Goal: Task Accomplishment & Management: Manage account settings

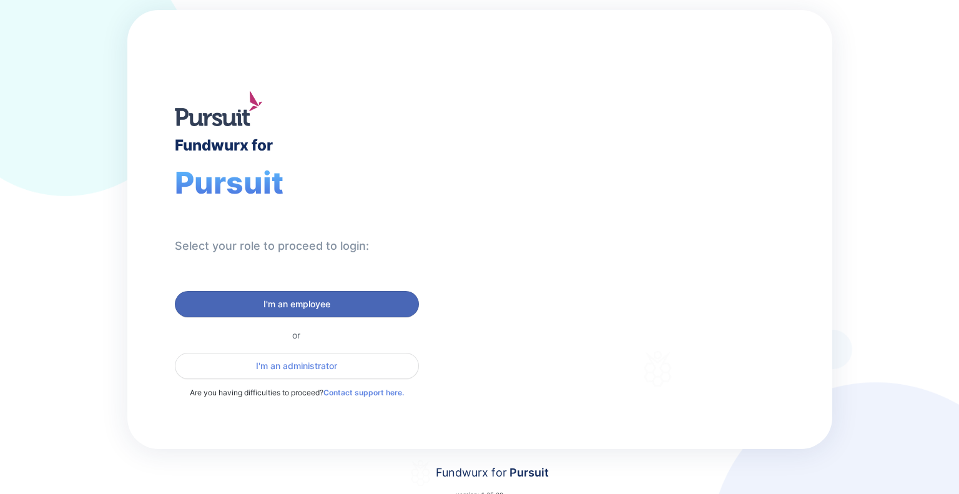
click at [343, 291] on button "I'm an employee" at bounding box center [297, 304] width 244 height 26
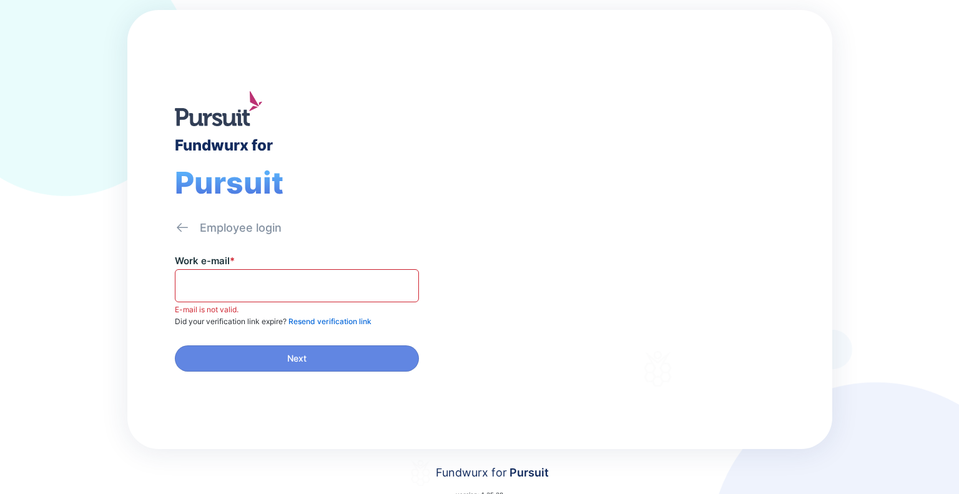
drag, startPoint x: 343, startPoint y: 291, endPoint x: 301, endPoint y: 264, distance: 50.0
click at [301, 264] on div "Work e-mail * E-mail is not valid." at bounding box center [327, 284] width 305 height 59
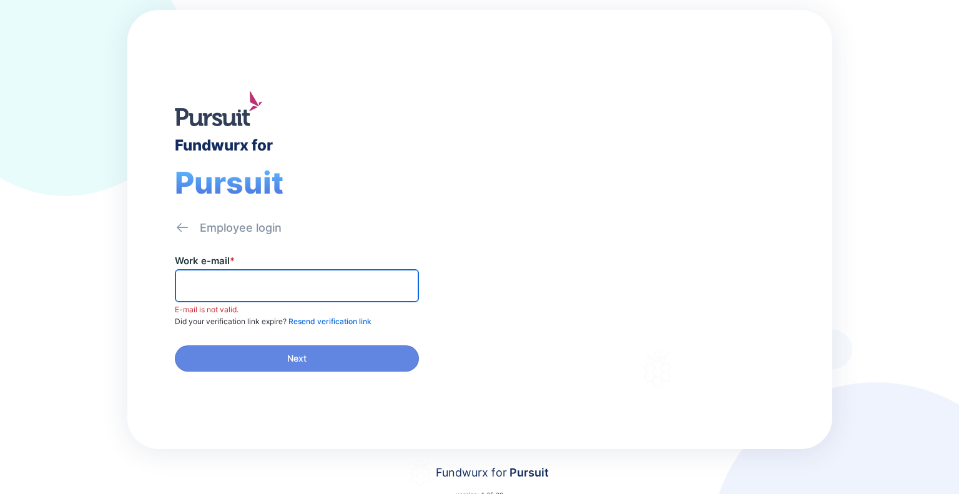
click at [305, 276] on input "text" at bounding box center [296, 285] width 233 height 19
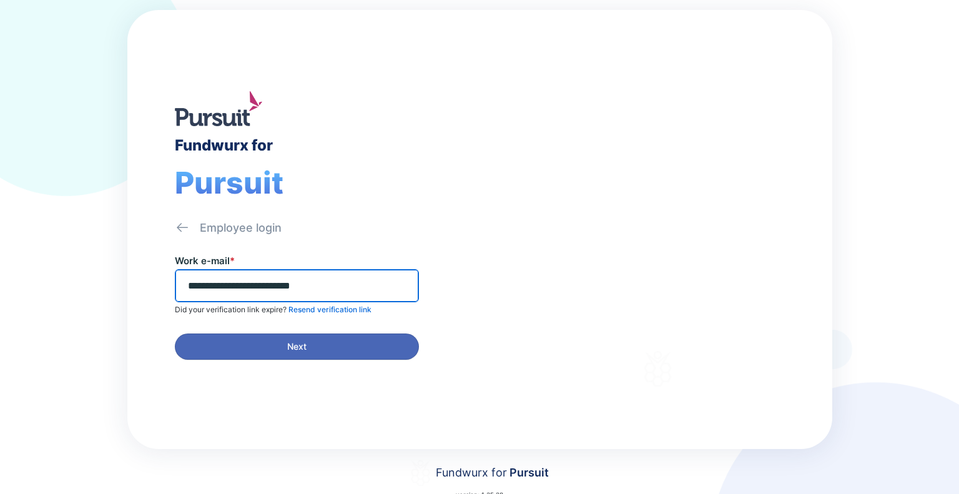
type input "**********"
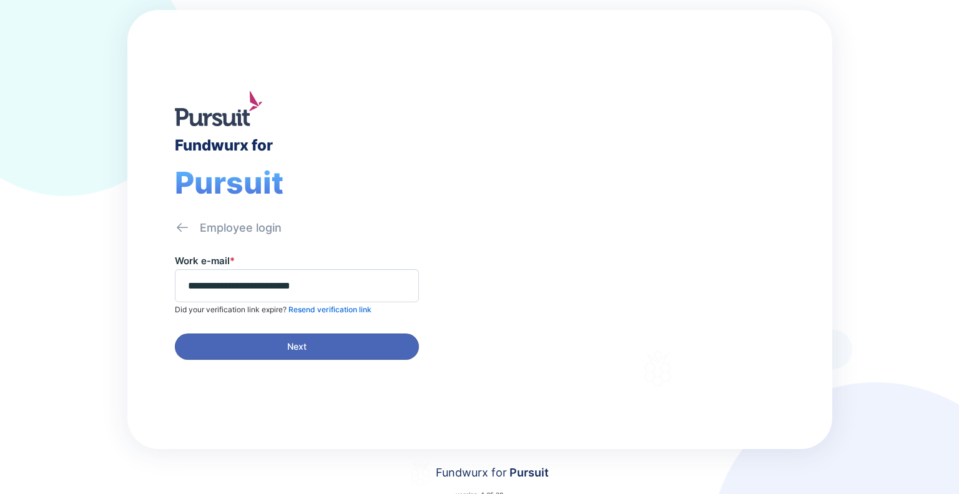
click at [333, 333] on button "Next" at bounding box center [297, 346] width 244 height 26
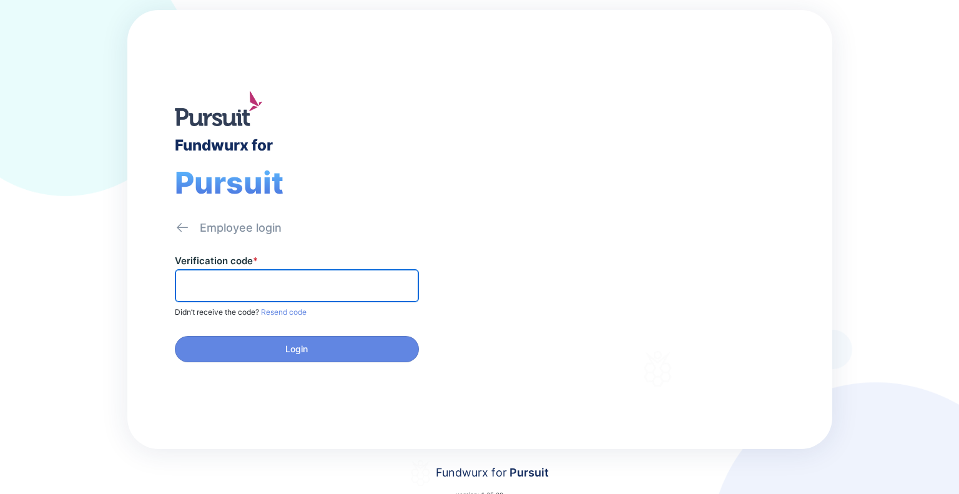
click at [302, 281] on input "text" at bounding box center [296, 285] width 233 height 19
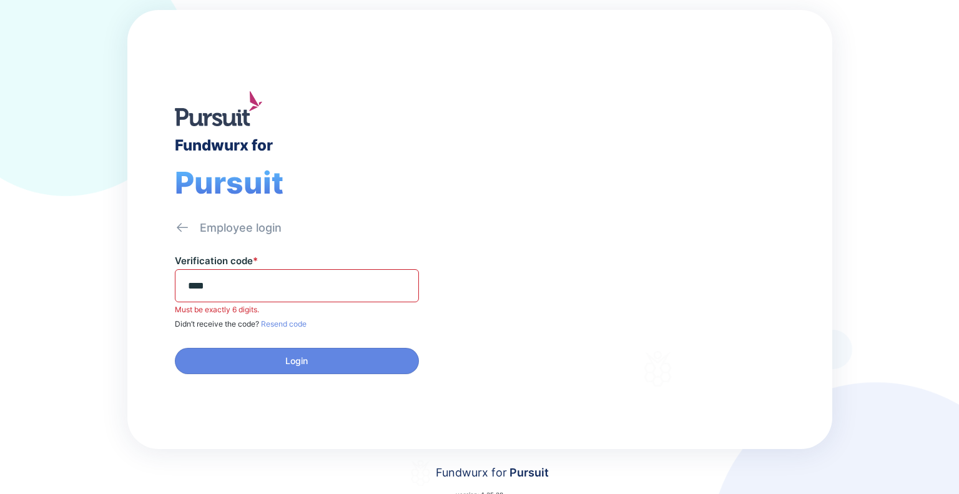
click at [245, 273] on span "****" at bounding box center [297, 285] width 244 height 33
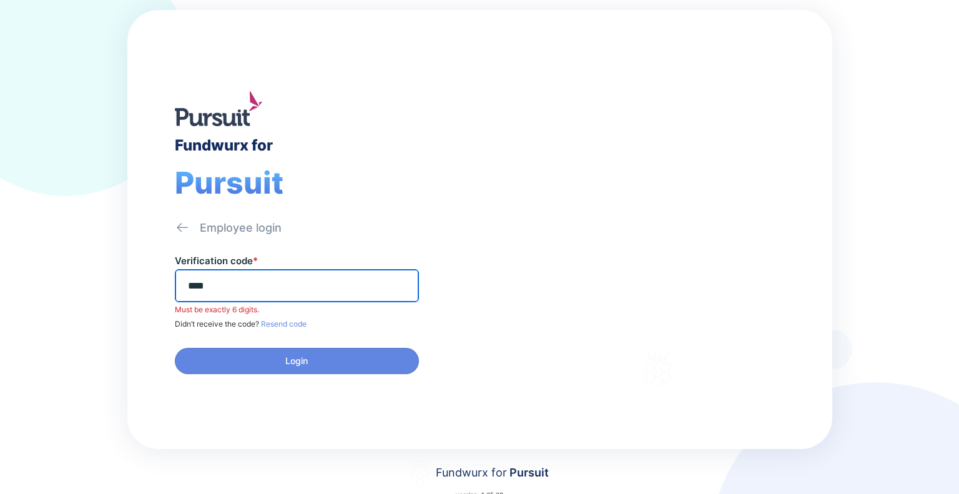
click at [248, 283] on input "****" at bounding box center [296, 285] width 233 height 19
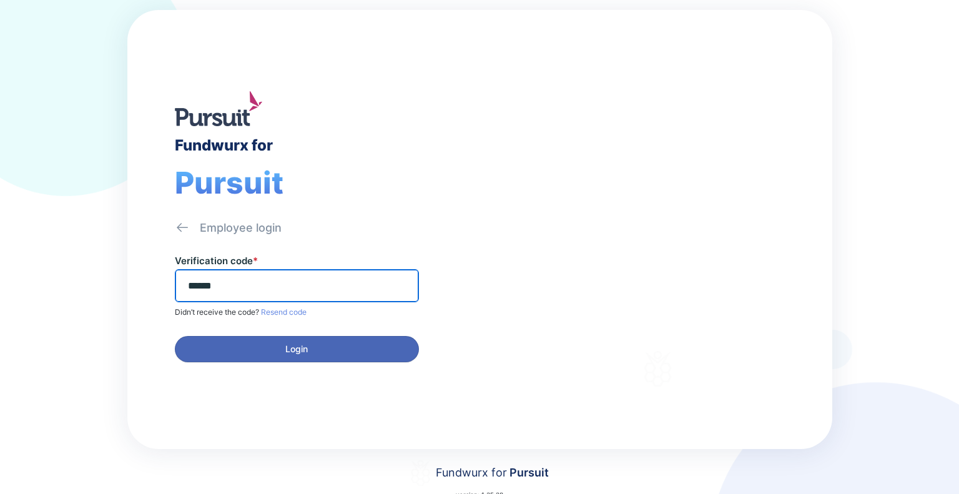
type input "******"
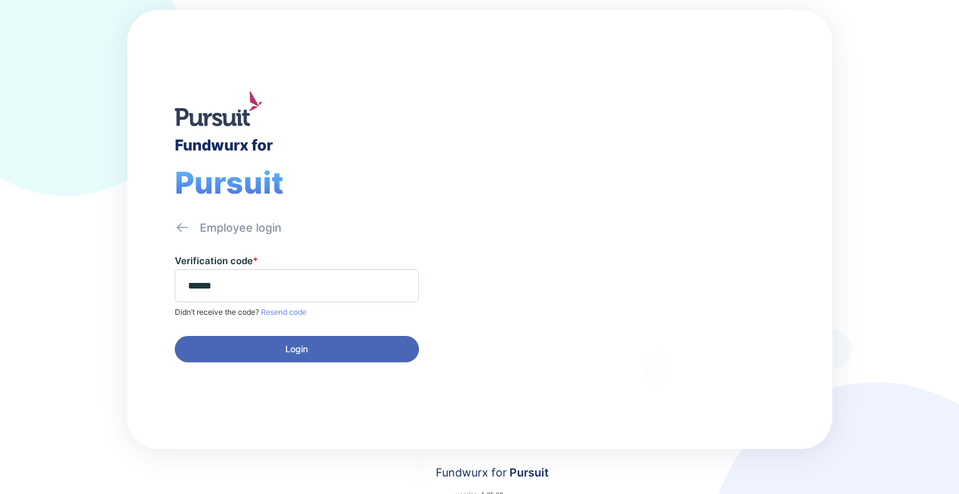
click at [255, 345] on span "Login" at bounding box center [297, 349] width 228 height 12
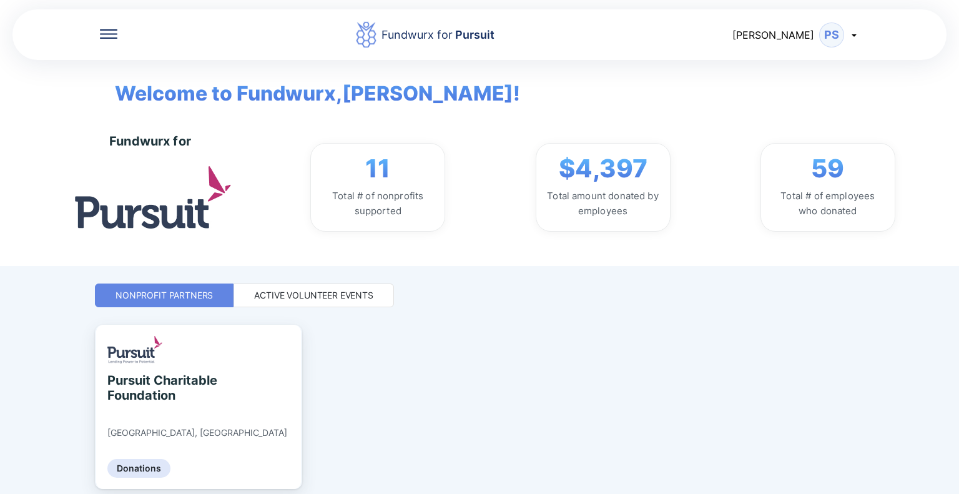
click at [307, 308] on div "Fundwurx for Pursuit [PERSON_NAME] PS Welcome to Fundwurx, [PERSON_NAME] ! Fund…" at bounding box center [479, 247] width 769 height 494
click at [307, 301] on div "Active Volunteer Events" at bounding box center [313, 295] width 119 height 12
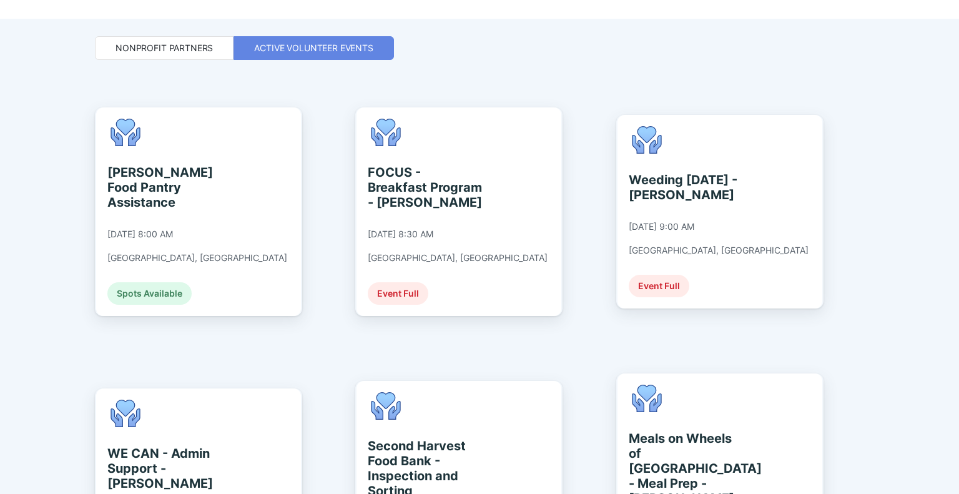
scroll to position [251, 0]
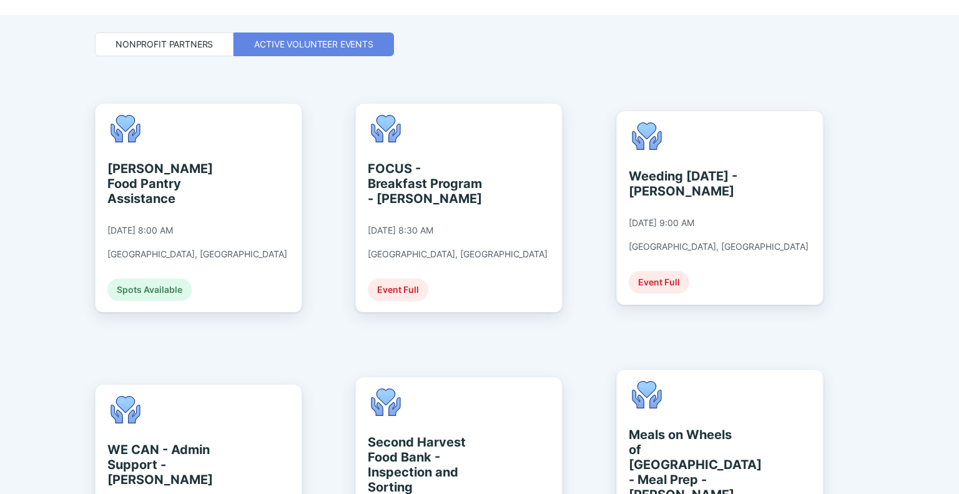
click at [29, 187] on div "Fundwurx for Pursuit [PERSON_NAME] PS Welcome to Fundwurx, [PERSON_NAME] ! Fund…" at bounding box center [479, 247] width 959 height 494
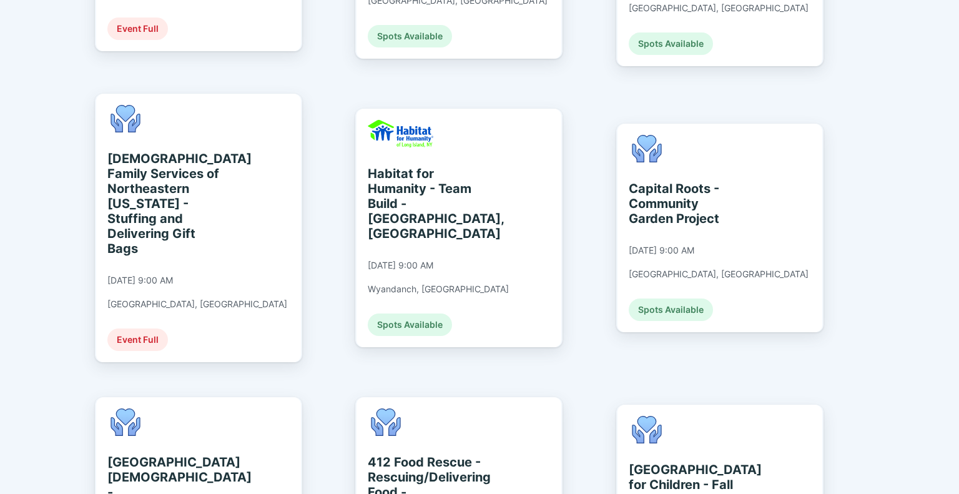
scroll to position [794, 0]
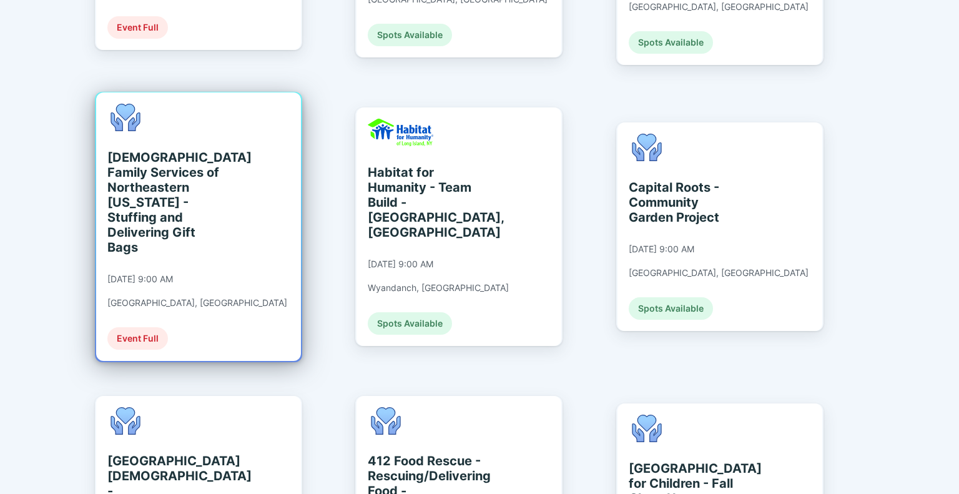
click at [201, 150] on div "[DEMOGRAPHIC_DATA] Family Services of Northeastern [US_STATE] - Stuffing and De…" at bounding box center [164, 202] width 114 height 105
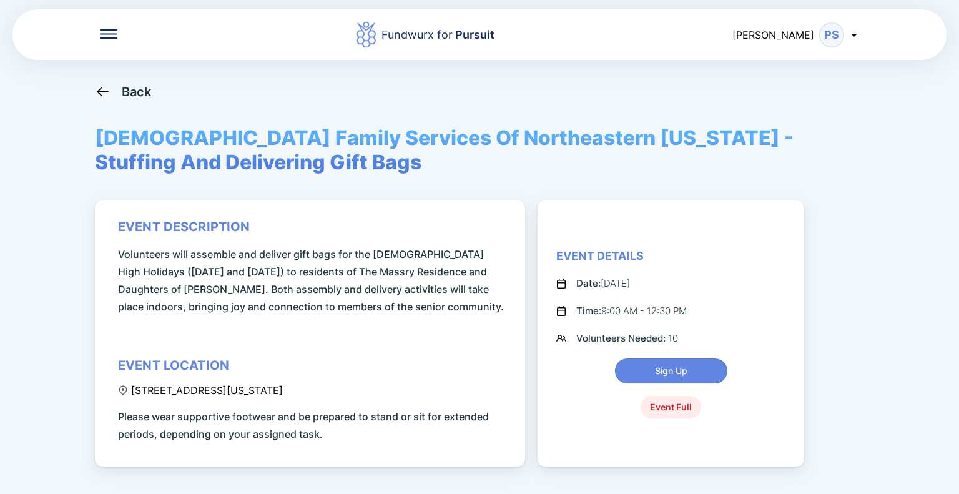
drag, startPoint x: 201, startPoint y: 134, endPoint x: 93, endPoint y: 91, distance: 116.2
click at [93, 91] on div "Fundwurx for Pursuit [PERSON_NAME] PS Back [DEMOGRAPHIC_DATA] Family Services O…" at bounding box center [479, 247] width 959 height 494
click at [124, 100] on div "Back [DEMOGRAPHIC_DATA] Family Services Of Northeastern [US_STATE] - Stuffing A…" at bounding box center [479, 331] width 769 height 494
click at [97, 95] on icon at bounding box center [103, 92] width 16 height 16
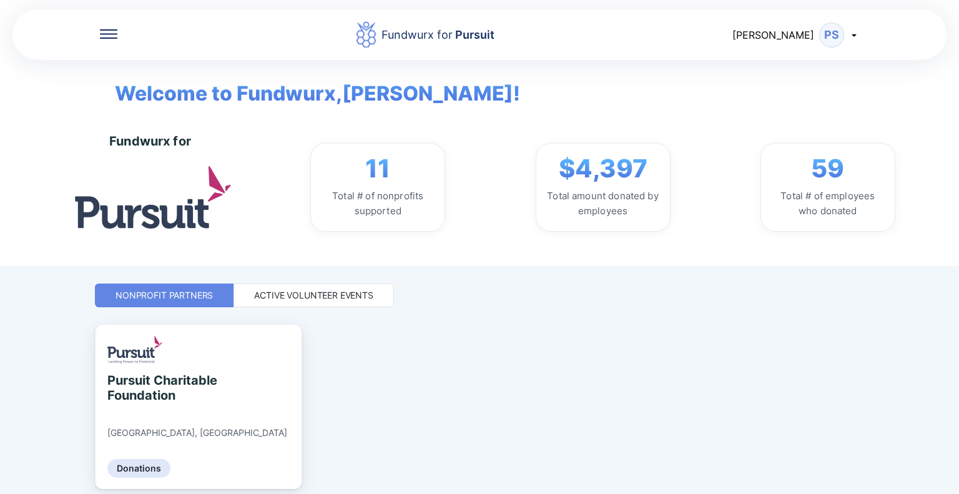
click at [353, 289] on div "Active Volunteer Events" at bounding box center [313, 295] width 119 height 12
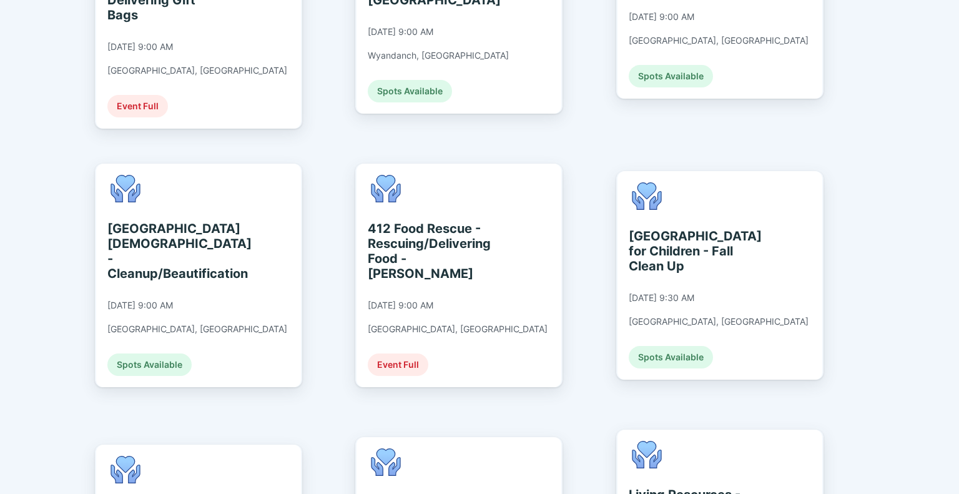
scroll to position [1046, 0]
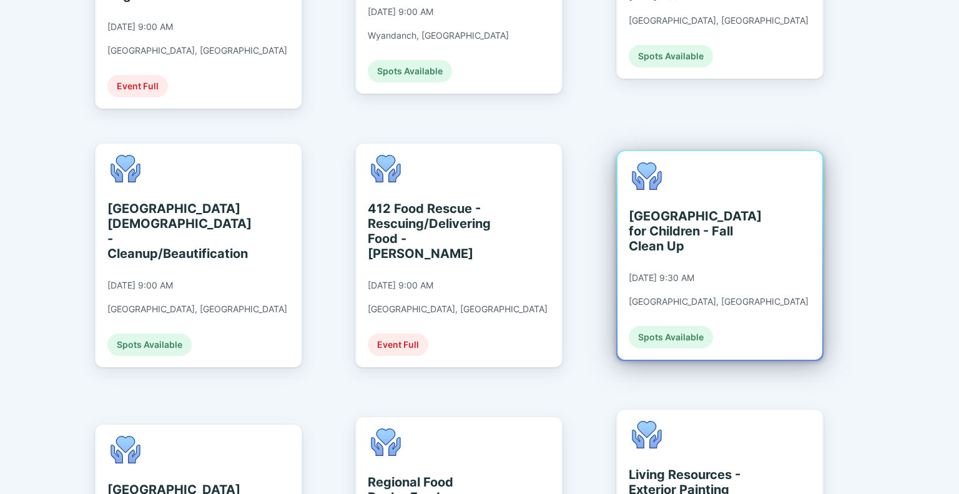
click at [665, 212] on div "[GEOGRAPHIC_DATA] for Children - Fall Clean Up [DATE] 9:30 AM [GEOGRAPHIC_DATA]…" at bounding box center [719, 255] width 180 height 186
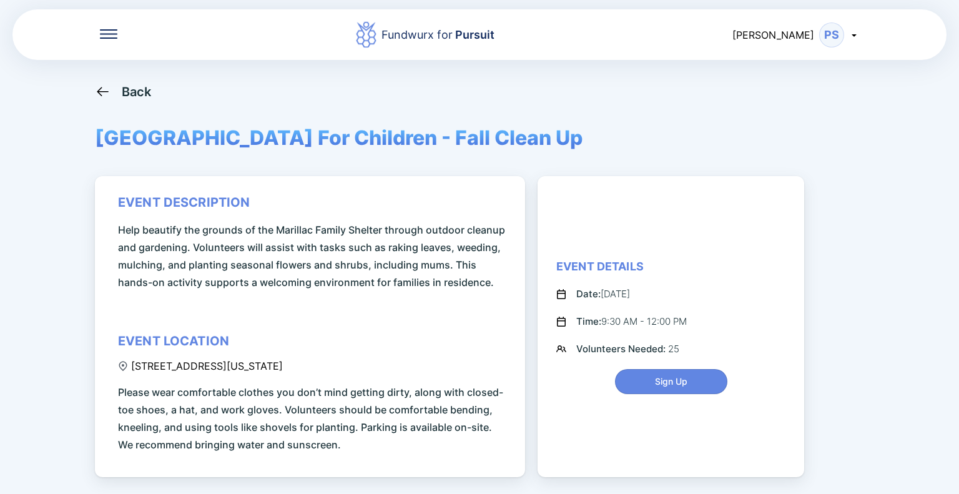
click at [444, 172] on div "Back [GEOGRAPHIC_DATA] For Children - Fall Clean Up event description Help beau…" at bounding box center [479, 331] width 769 height 494
